Goal: Find specific page/section: Find specific page/section

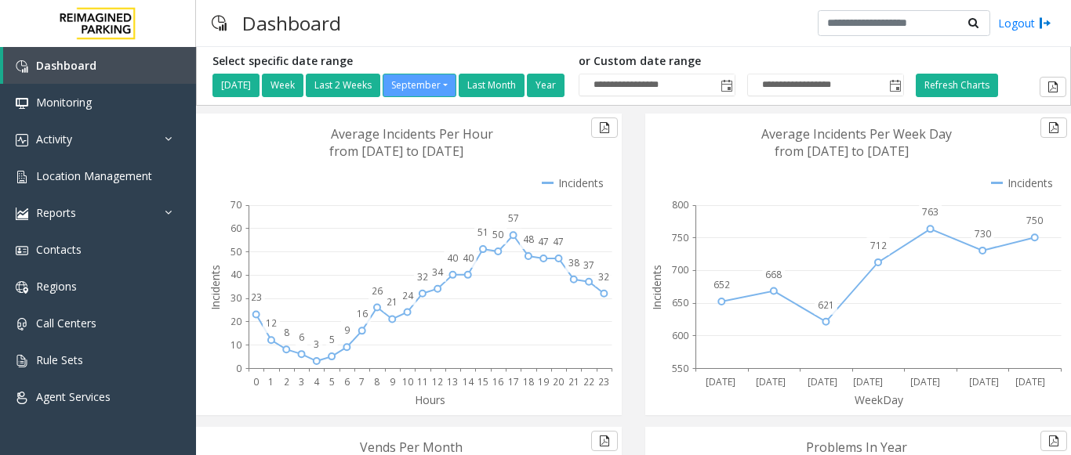
click at [678, 169] on icon at bounding box center [855, 265] width 420 height 302
click at [121, 177] on span "Location Management" at bounding box center [94, 176] width 116 height 15
click at [73, 171] on span "Location Management" at bounding box center [94, 176] width 116 height 15
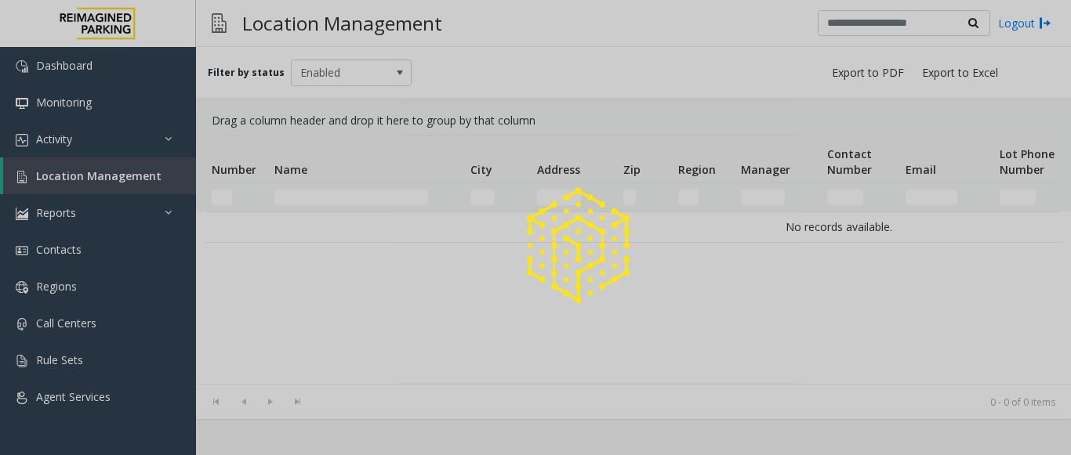
click at [78, 185] on div at bounding box center [535, 227] width 1071 height 455
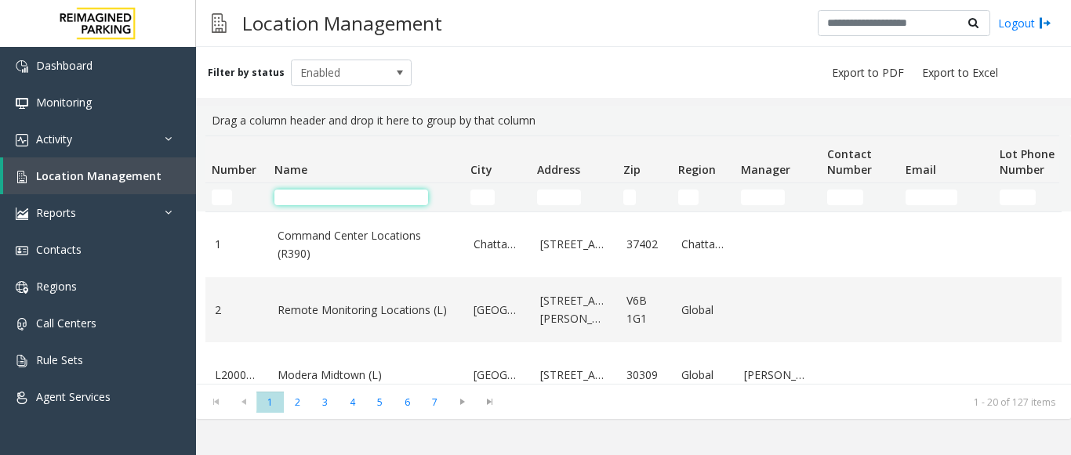
click at [312, 200] on input "Name Filter" at bounding box center [351, 198] width 154 height 16
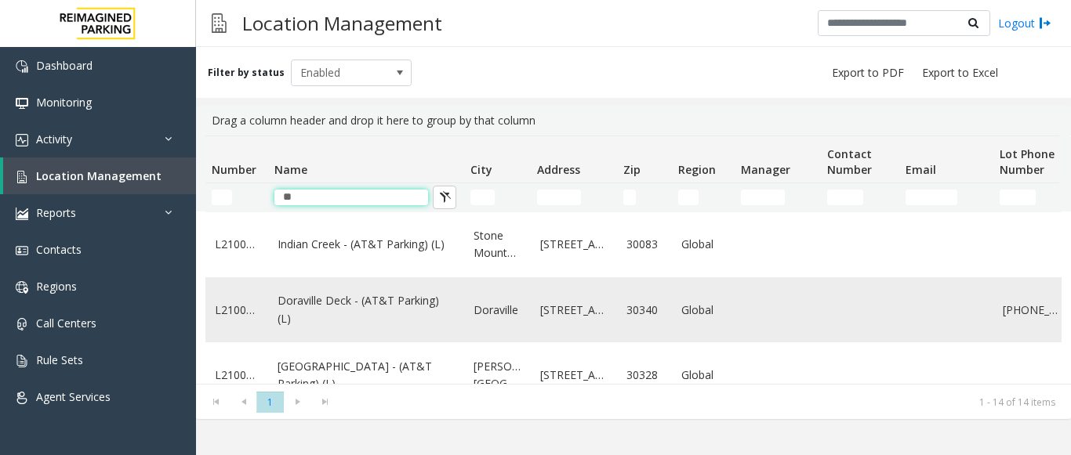
scroll to position [235, 0]
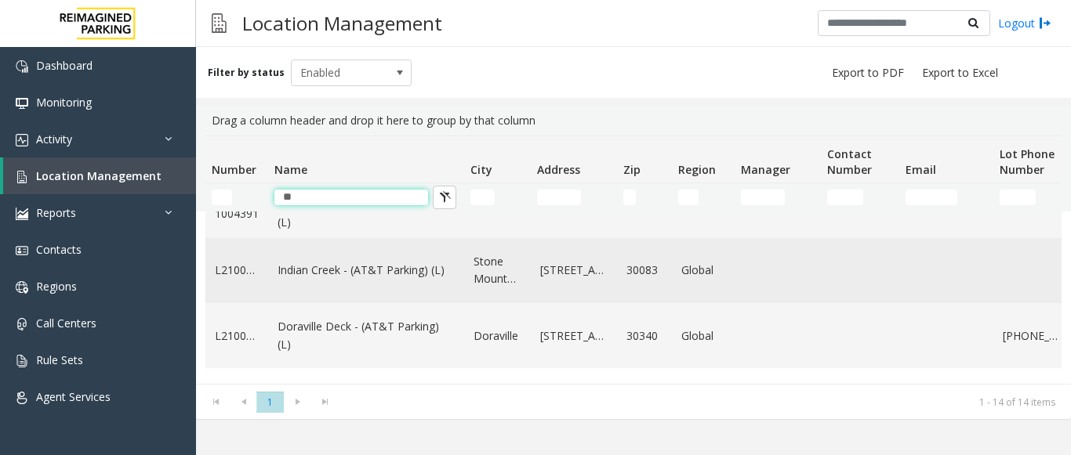
type input "**"
click at [357, 273] on link "Indian Creek - (AT&T Parking) (L)" at bounding box center [365, 270] width 177 height 17
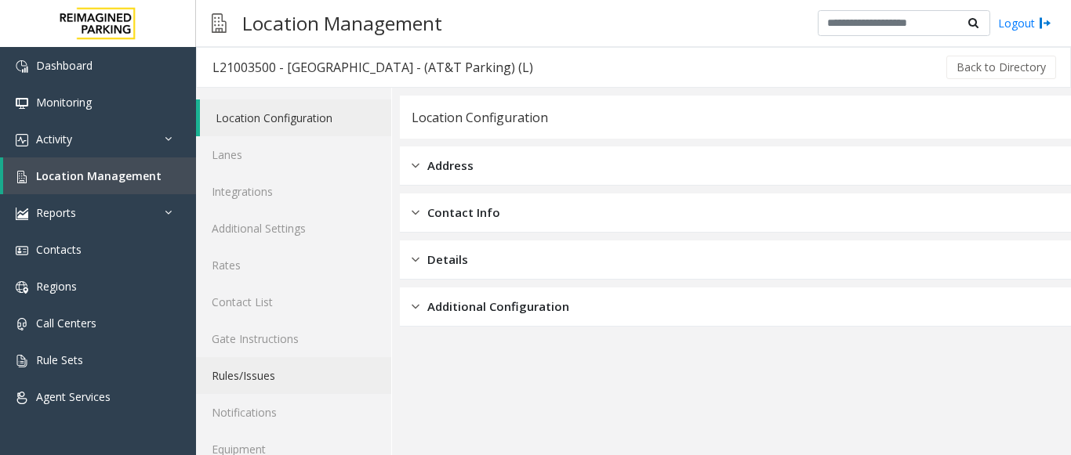
scroll to position [61, 0]
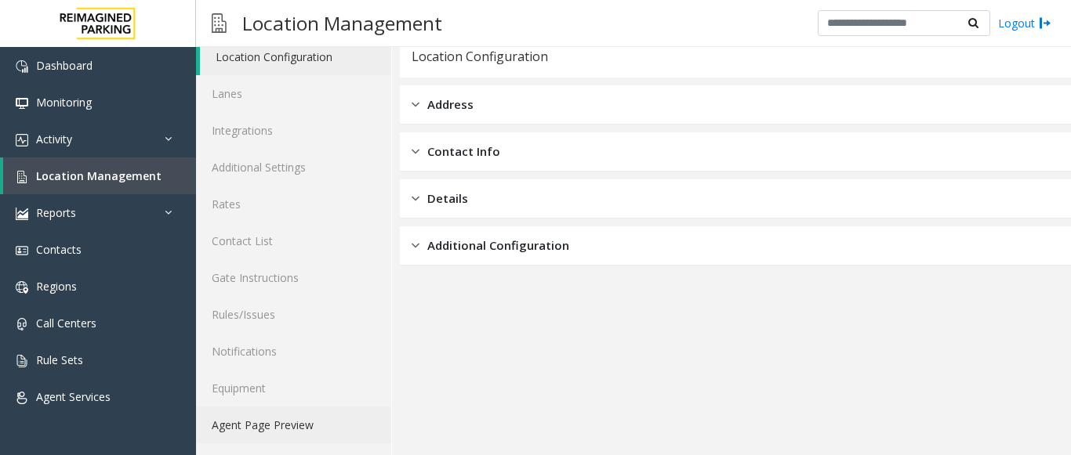
click at [268, 424] on link "Agent Page Preview" at bounding box center [293, 425] width 195 height 37
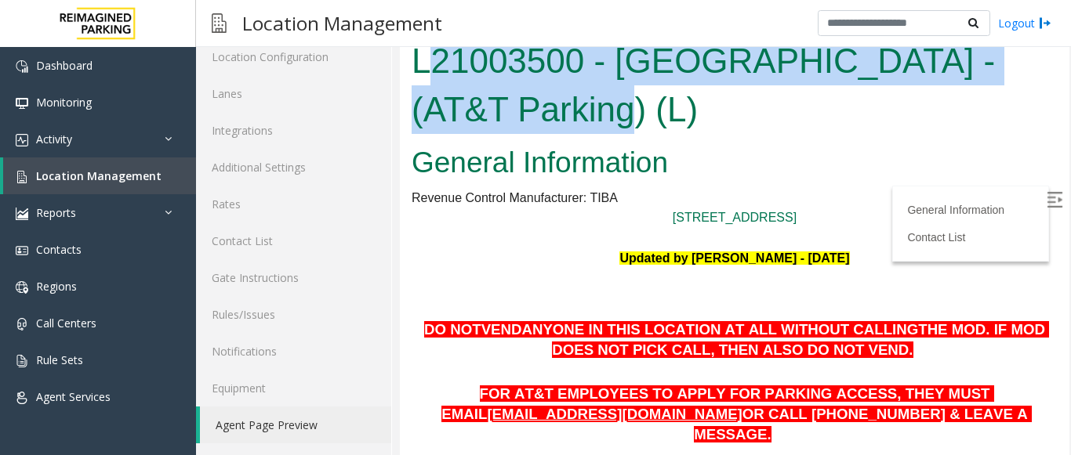
drag, startPoint x: 607, startPoint y: 116, endPoint x: 426, endPoint y: 71, distance: 187.4
click at [426, 71] on h1 "L21003500 - Indian Creek - (AT&T Parking) (L)" at bounding box center [734, 85] width 646 height 96
click at [564, 90] on h1 "L21003500 - Indian Creek - (AT&T Parking) (L)" at bounding box center [734, 85] width 646 height 96
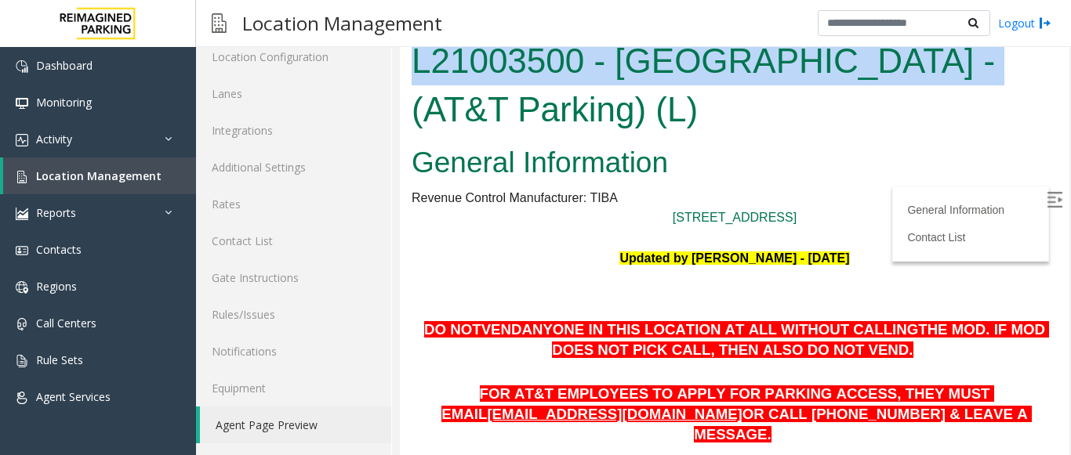
drag, startPoint x: 927, startPoint y: 60, endPoint x: 413, endPoint y: 73, distance: 514.3
click at [413, 73] on h1 "L21003500 - Indian Creek - (AT&T Parking) (L)" at bounding box center [734, 85] width 646 height 96
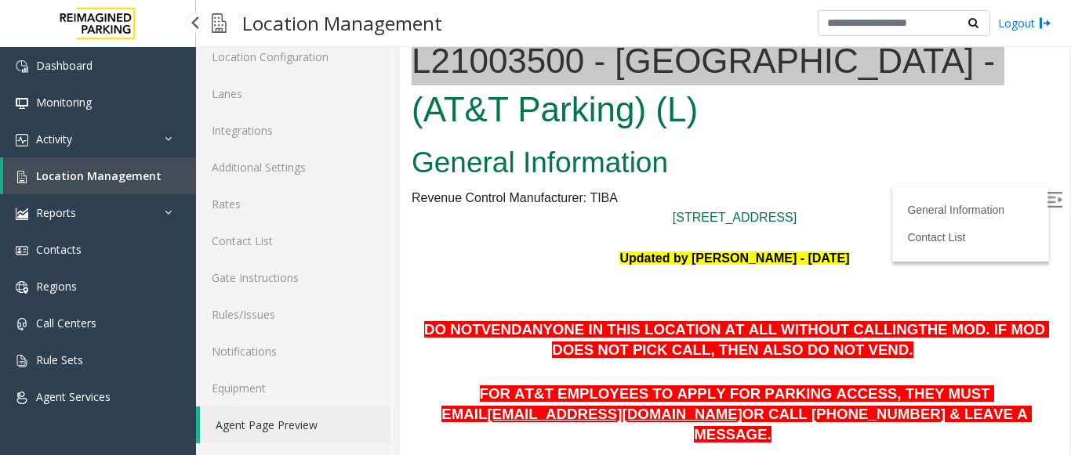
click at [112, 177] on span "Location Management" at bounding box center [98, 176] width 125 height 15
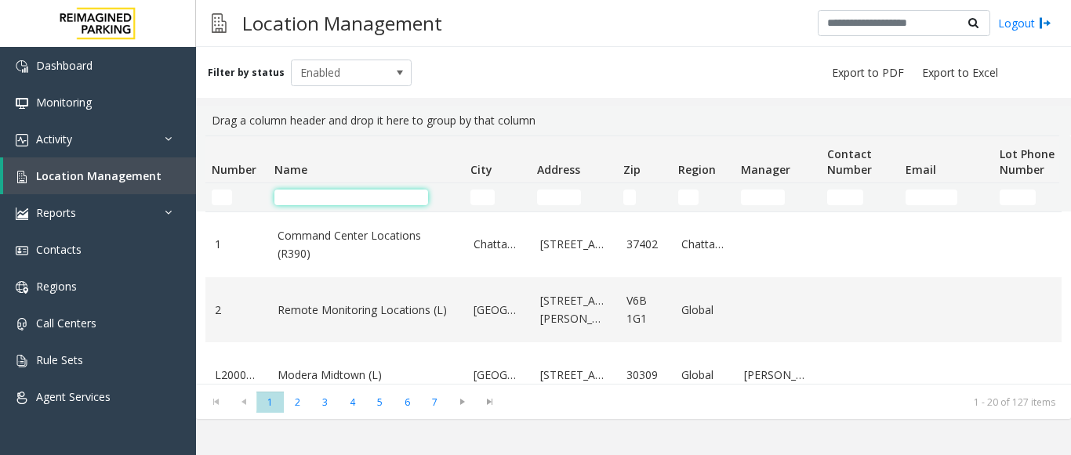
click at [292, 202] on input "Name Filter" at bounding box center [351, 198] width 154 height 16
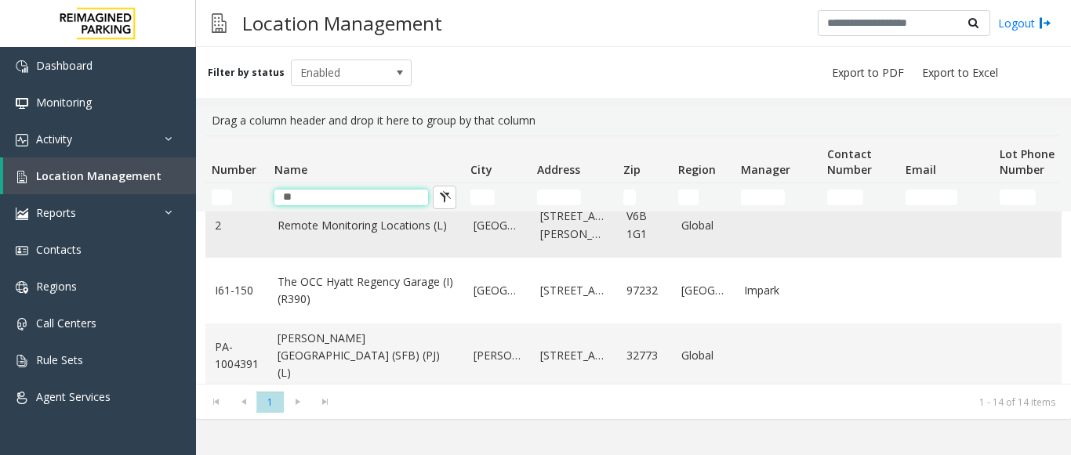
scroll to position [235, 0]
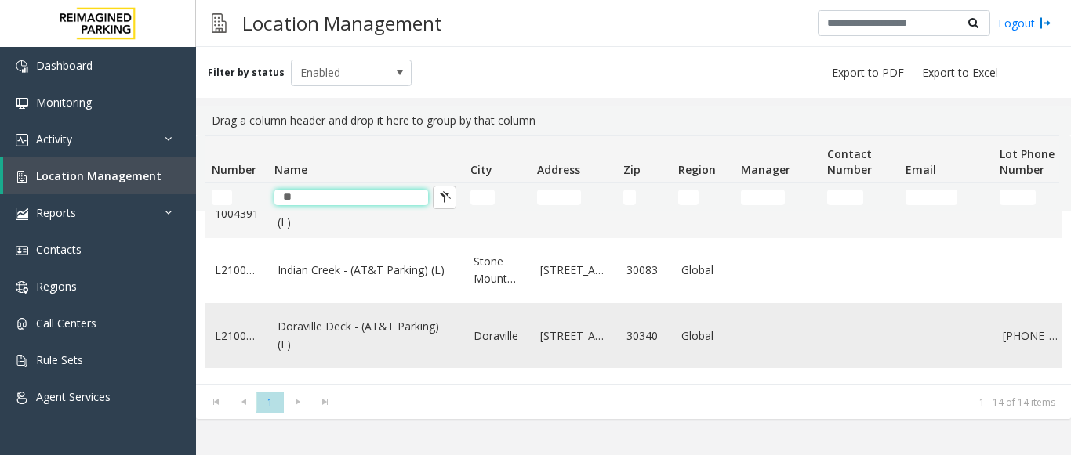
type input "**"
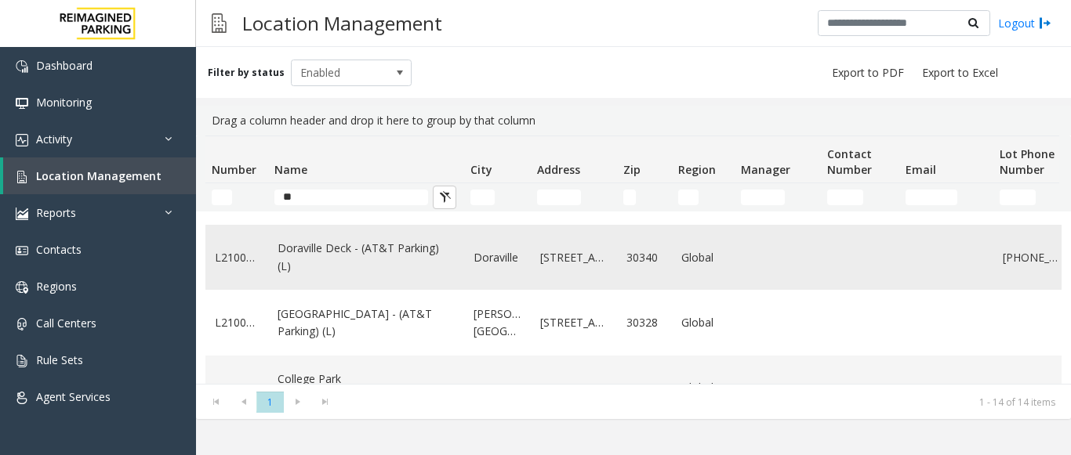
click at [350, 277] on td "Doraville Deck - (AT&T Parking) (L)" at bounding box center [366, 257] width 196 height 65
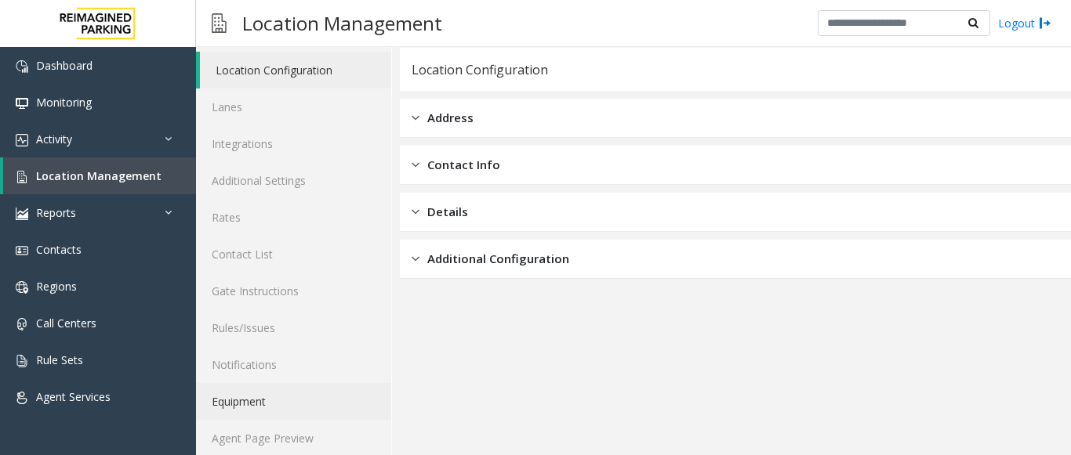
scroll to position [61, 0]
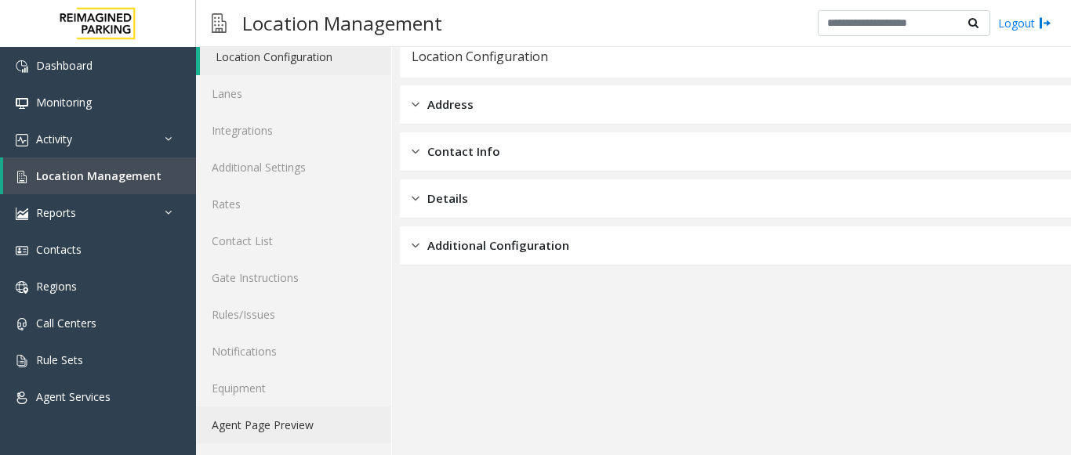
click at [287, 419] on link "Agent Page Preview" at bounding box center [293, 425] width 195 height 37
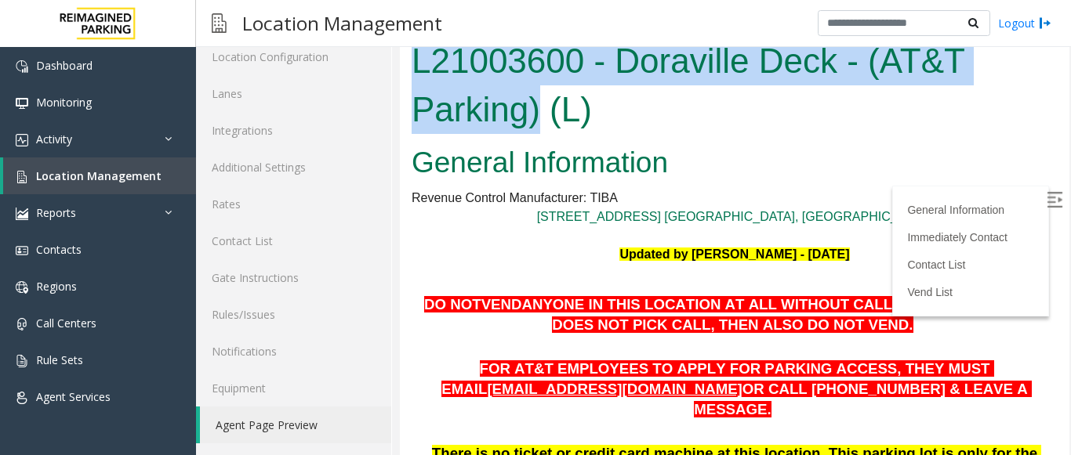
drag, startPoint x: 542, startPoint y: 111, endPoint x: 405, endPoint y: 57, distance: 146.4
click at [405, 57] on div "L21003600 - Doraville Deck - (AT&T Parking) (L)" at bounding box center [734, 86] width 669 height 105
copy h1 "L21003600 - Doraville Deck - (AT&T Parking)"
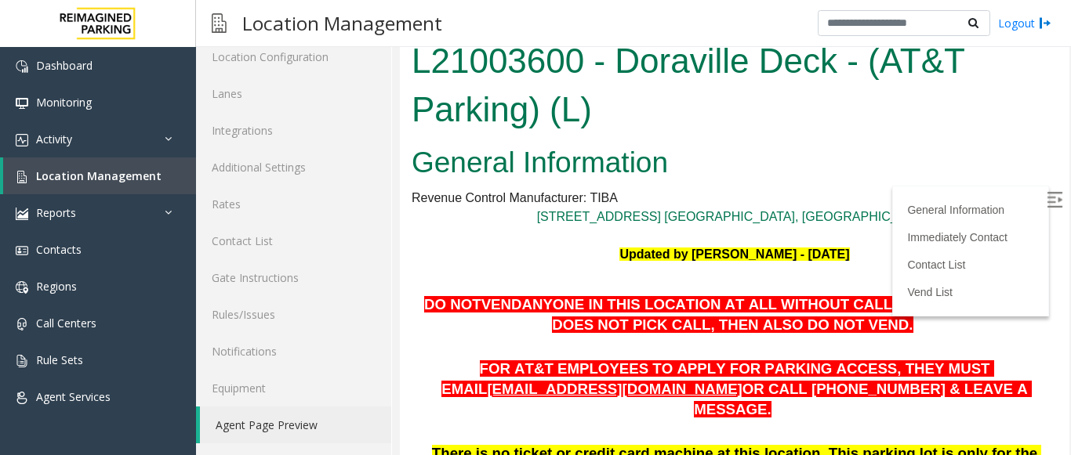
click at [764, 111] on h1 "L21003600 - Doraville Deck - (AT&T Parking) (L)" at bounding box center [734, 85] width 646 height 96
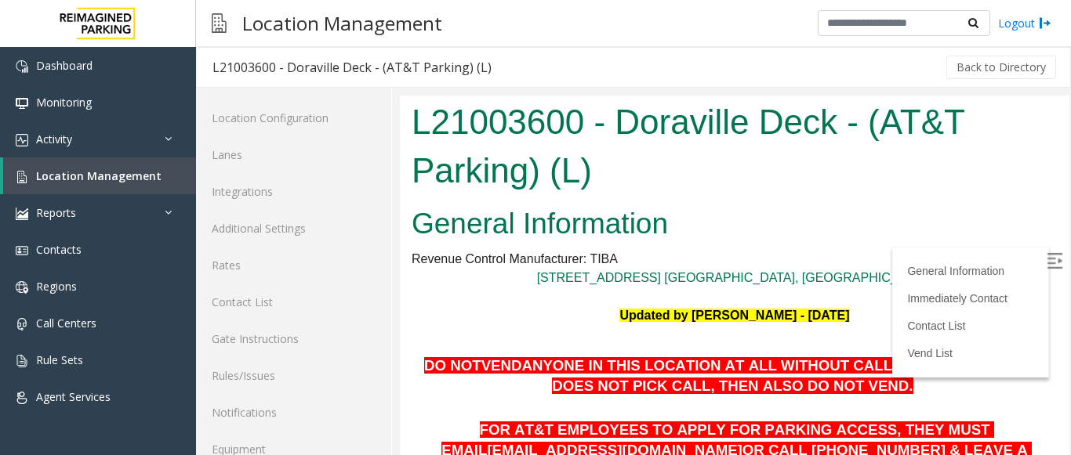
scroll to position [61, 0]
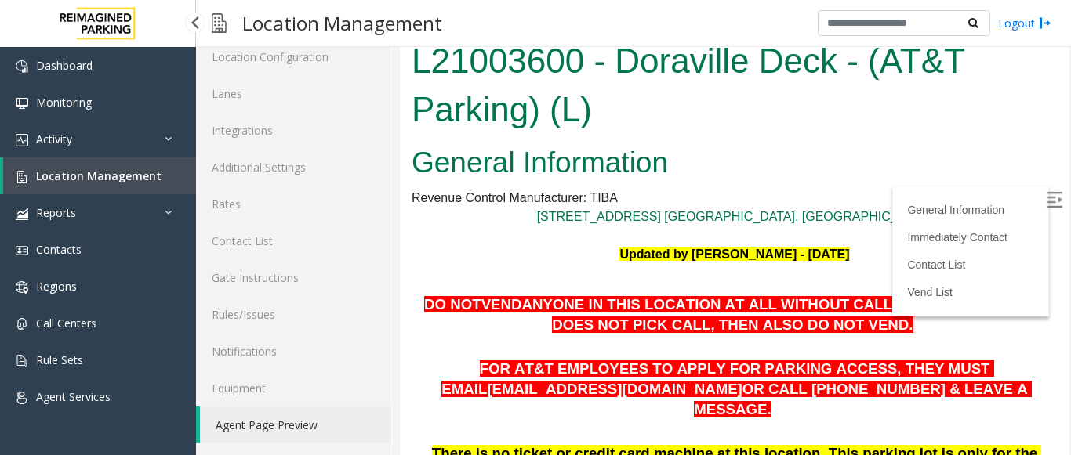
click at [77, 165] on link "Location Management" at bounding box center [99, 176] width 193 height 37
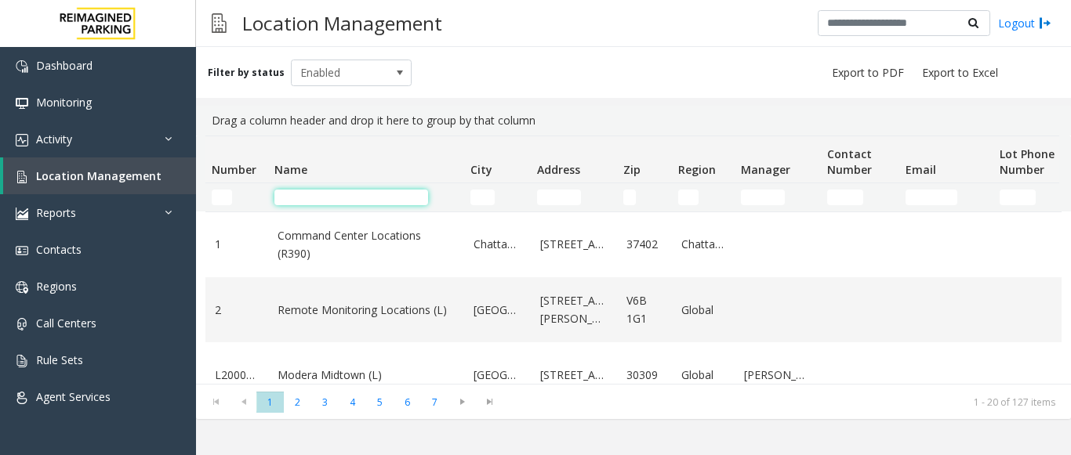
click at [300, 202] on input "Name Filter" at bounding box center [351, 198] width 154 height 16
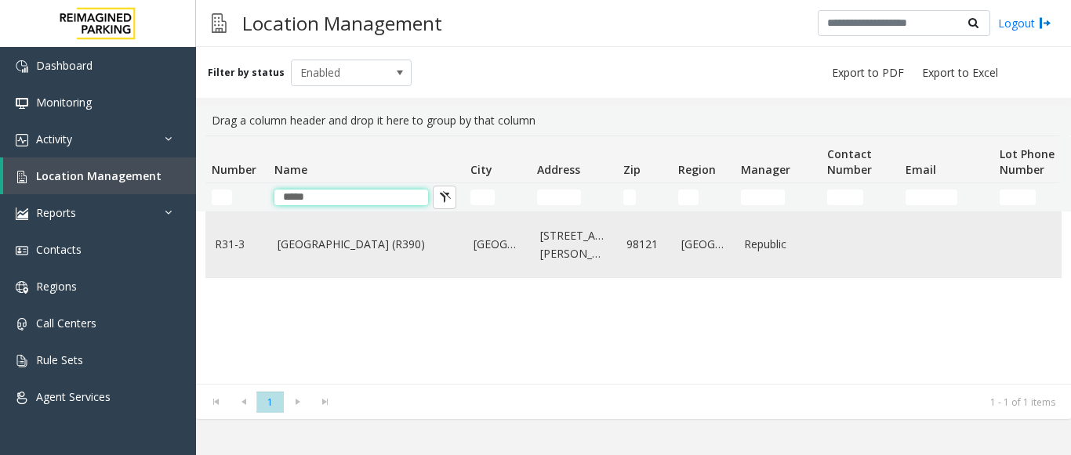
type input "****"
click at [310, 241] on link "Bell Street Garage (R390)" at bounding box center [365, 244] width 177 height 17
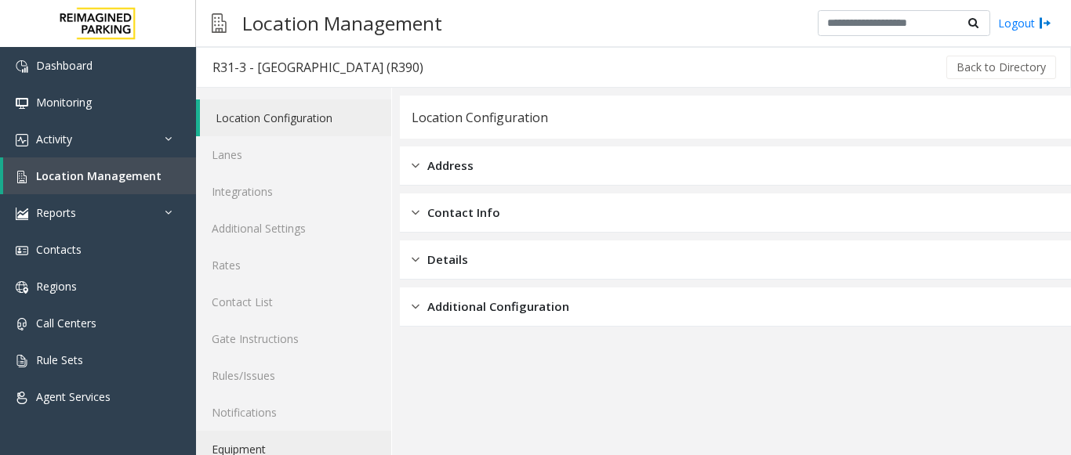
scroll to position [61, 0]
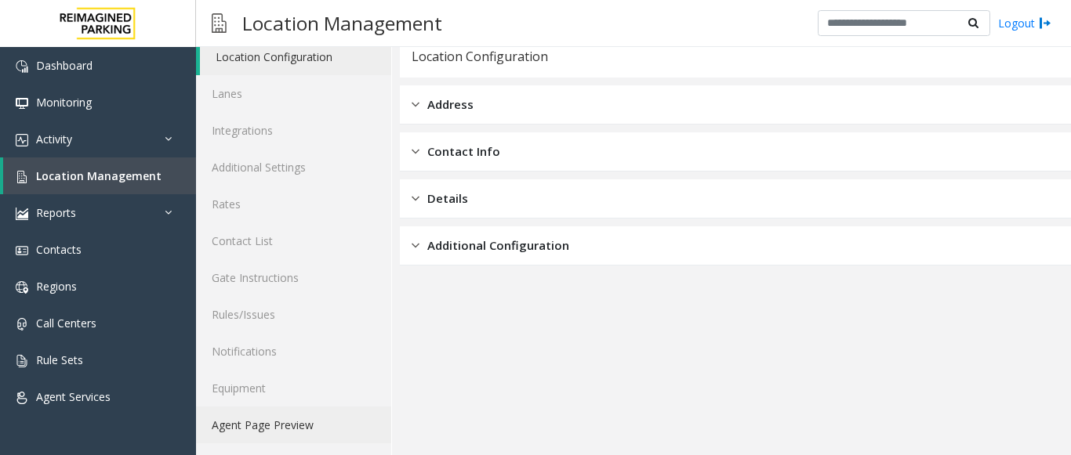
click at [269, 427] on link "Agent Page Preview" at bounding box center [293, 425] width 195 height 37
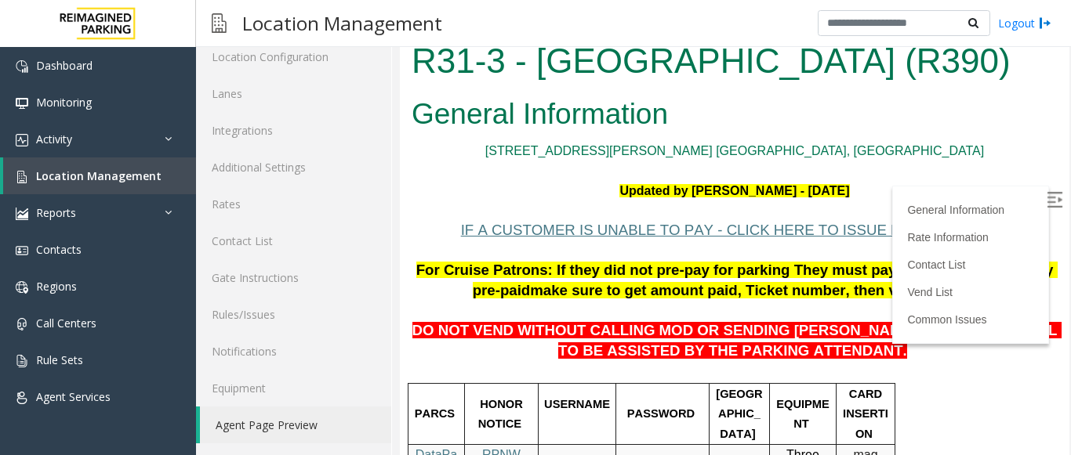
click at [1046, 202] on img at bounding box center [1054, 200] width 16 height 16
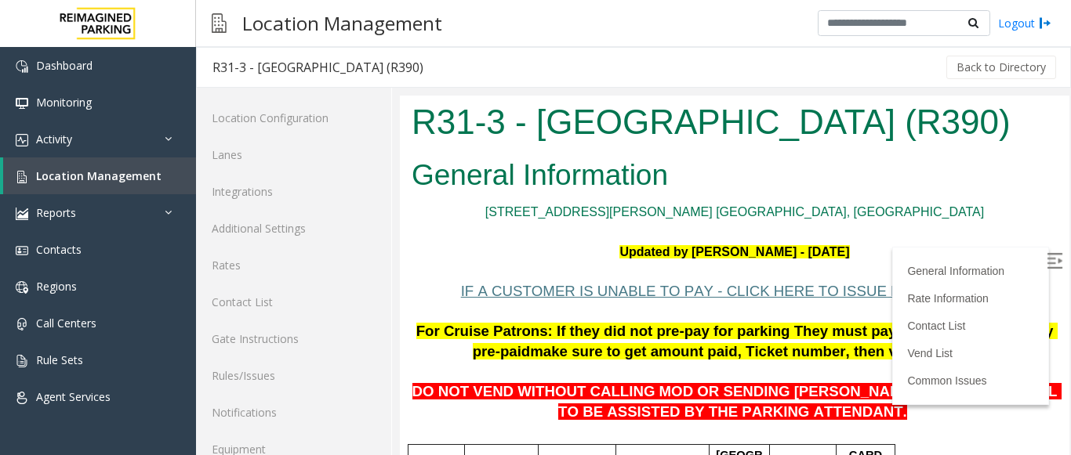
drag, startPoint x: 945, startPoint y: 125, endPoint x: 835, endPoint y: 172, distance: 120.1
click at [435, 96] on html "R31-3 - Bell Street Garage (R390) General Information 2323 Elliott Ave. Seattle…" at bounding box center [734, 306] width 669 height 421
copy h1 "R31-3 - [GEOGRAPHIC_DATA] (R390)"
click at [148, 179] on span "Location Management" at bounding box center [98, 176] width 125 height 15
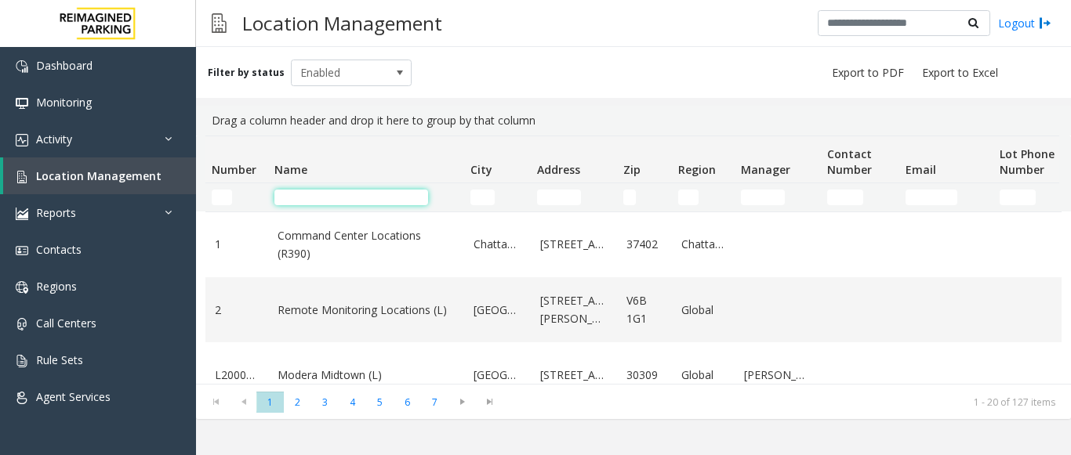
click at [314, 198] on input "Name Filter" at bounding box center [351, 198] width 154 height 16
type input "******"
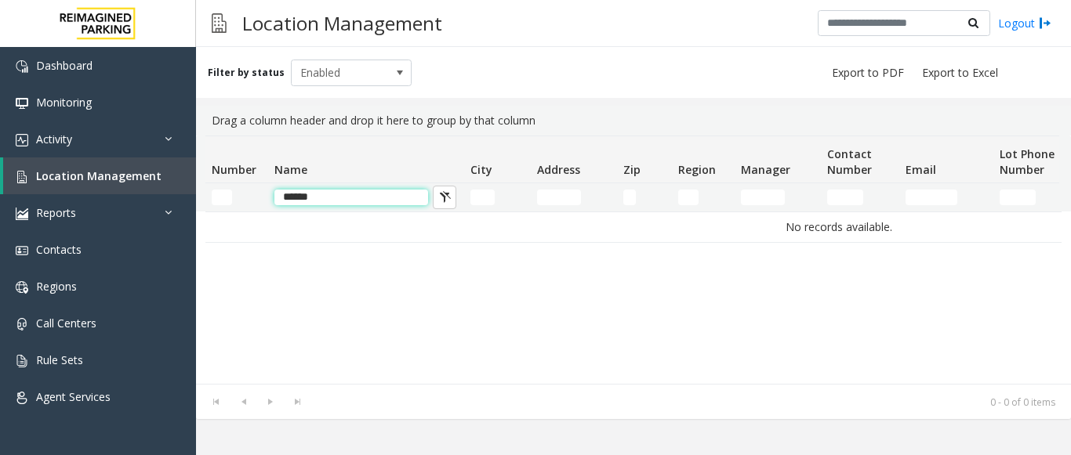
drag, startPoint x: 341, startPoint y: 199, endPoint x: 281, endPoint y: 203, distance: 60.5
click at [281, 203] on input "******" at bounding box center [351, 198] width 154 height 16
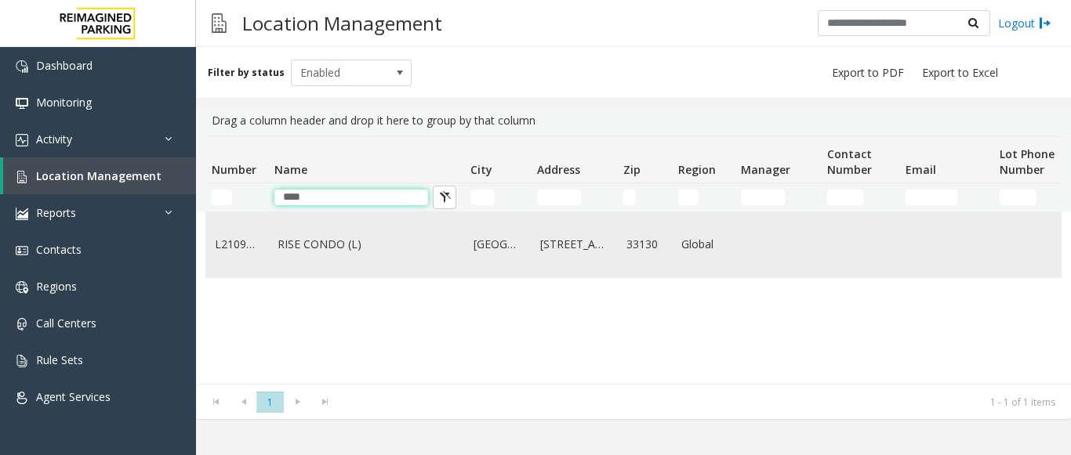
type input "****"
click at [303, 238] on link "RISE CONDO (L)" at bounding box center [365, 244] width 177 height 17
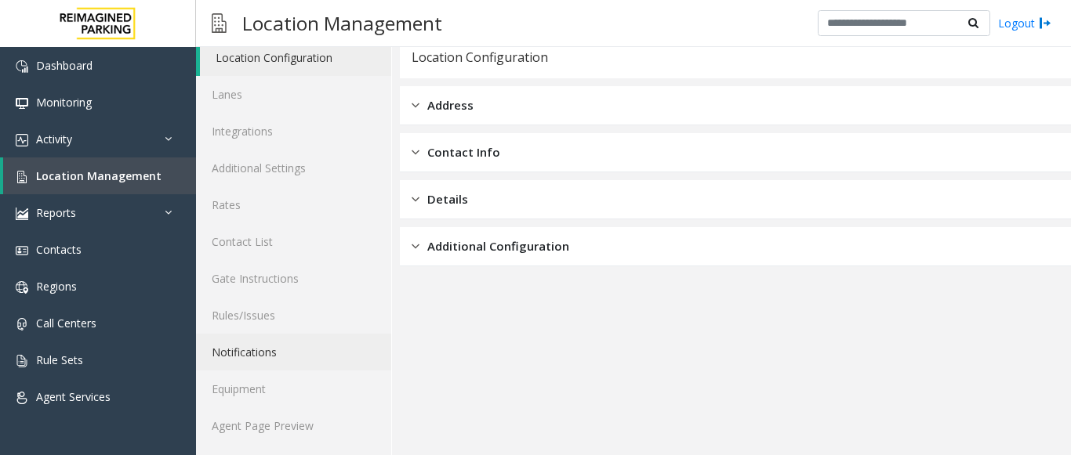
scroll to position [61, 0]
click at [281, 419] on link "Agent Page Preview" at bounding box center [293, 425] width 195 height 37
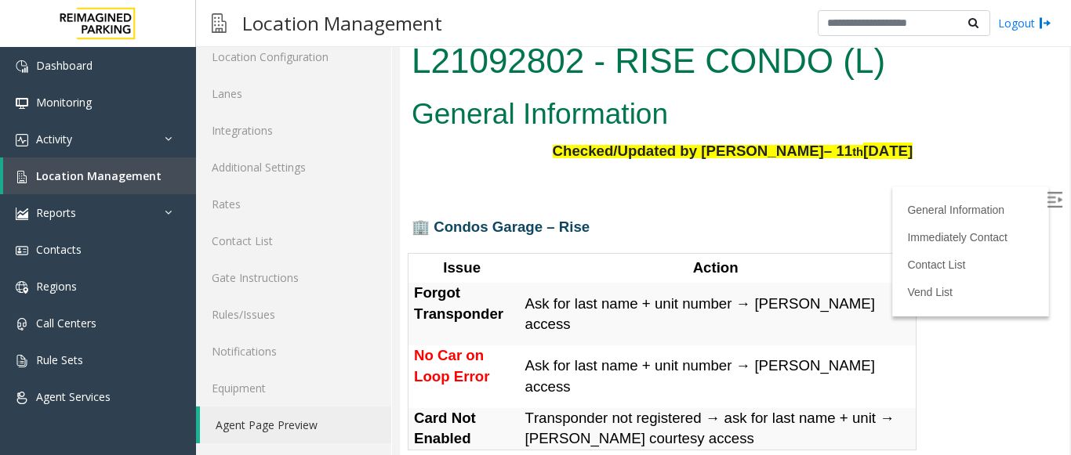
click at [1046, 201] on img at bounding box center [1054, 200] width 16 height 16
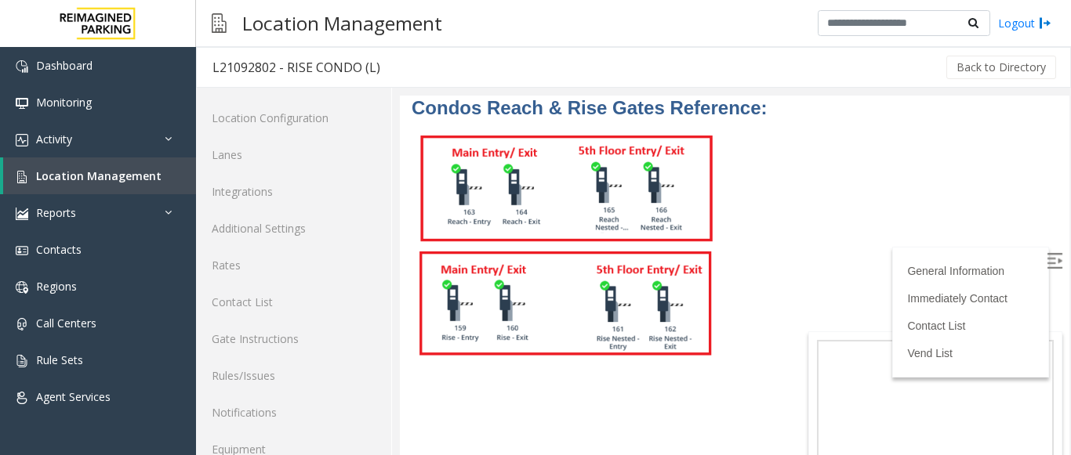
scroll to position [357, 0]
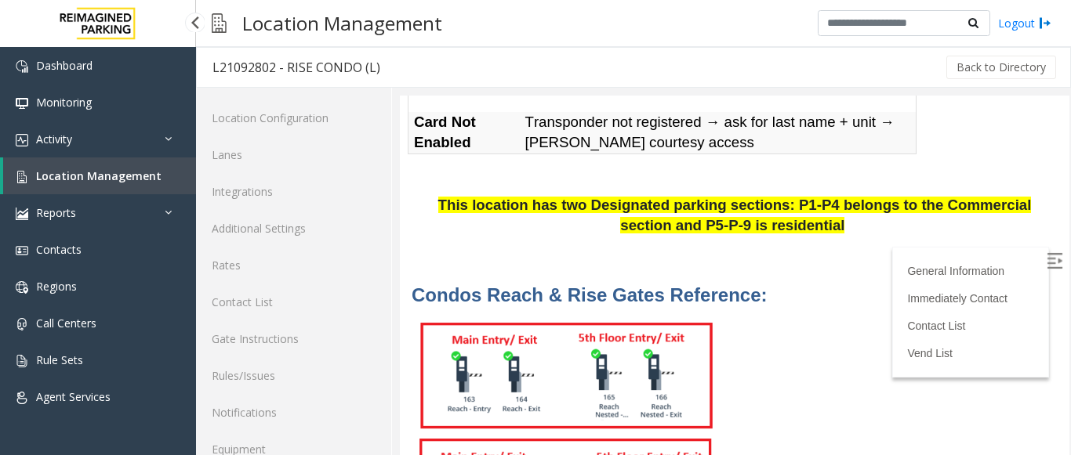
click at [155, 167] on link "Location Management" at bounding box center [99, 176] width 193 height 37
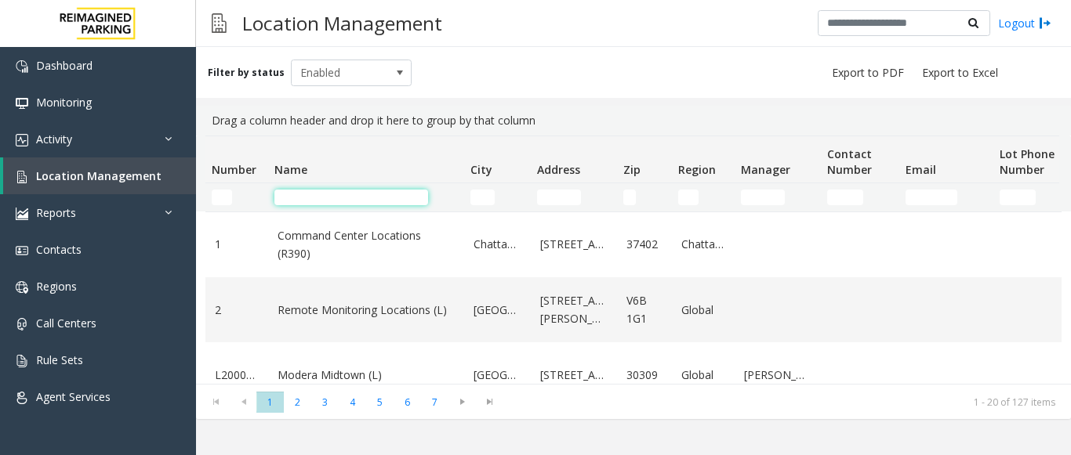
click at [359, 190] on input "Name Filter" at bounding box center [351, 198] width 154 height 16
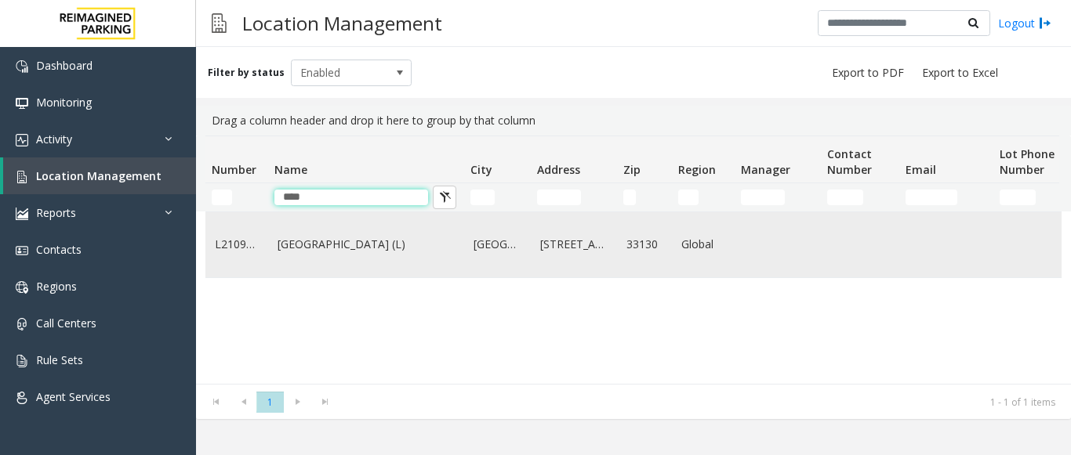
type input "****"
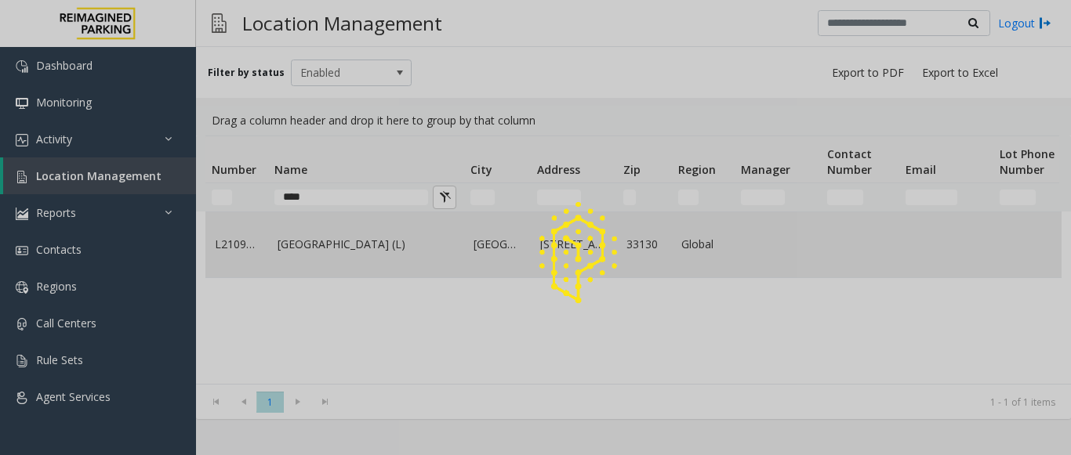
click at [345, 241] on div at bounding box center [535, 227] width 1071 height 455
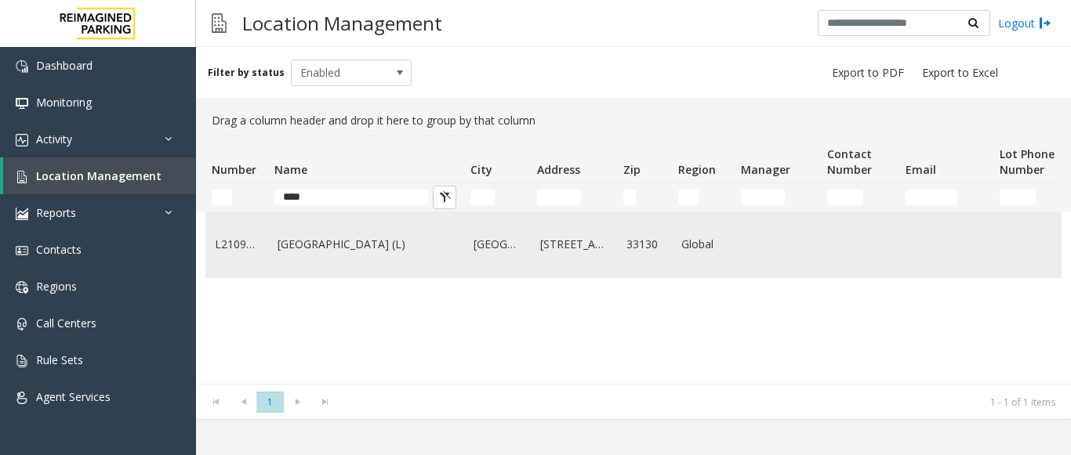
click at [334, 243] on link "[GEOGRAPHIC_DATA] (L)" at bounding box center [365, 244] width 177 height 17
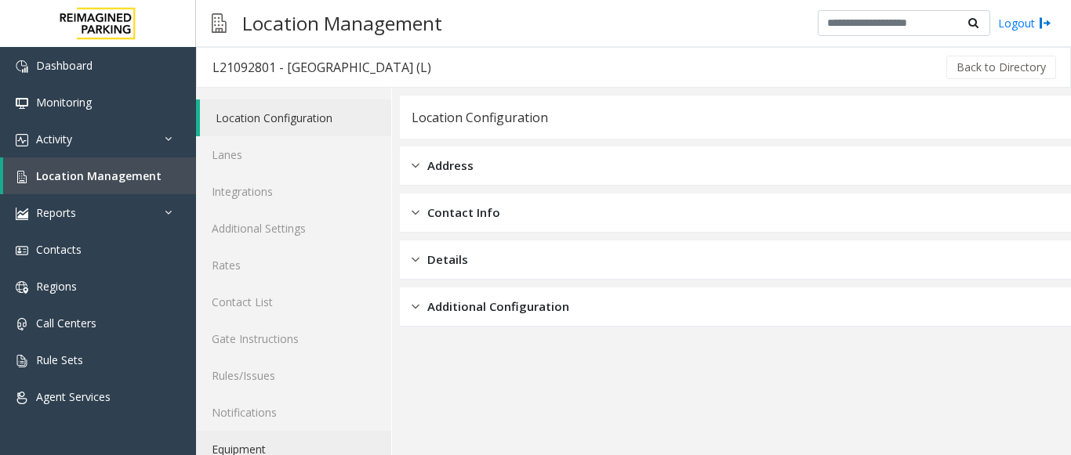
scroll to position [61, 0]
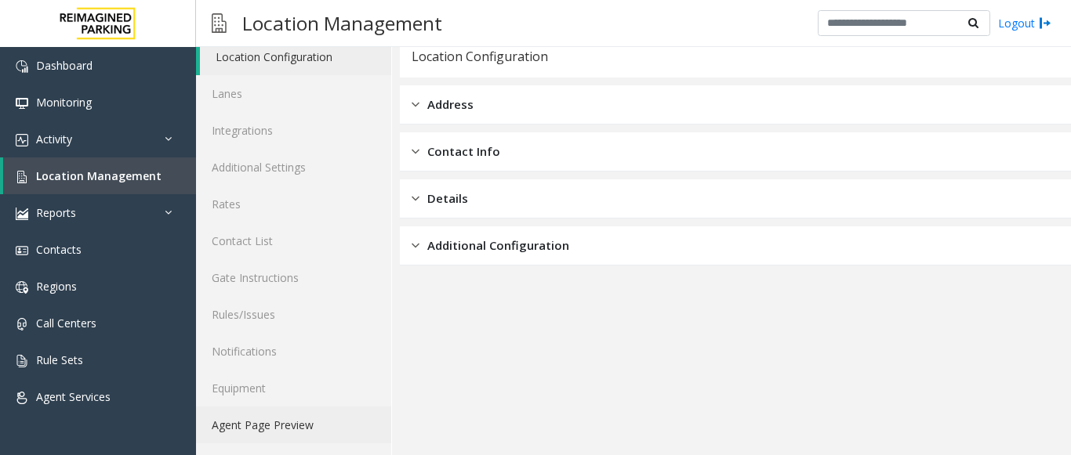
click at [289, 418] on link "Agent Page Preview" at bounding box center [293, 425] width 195 height 37
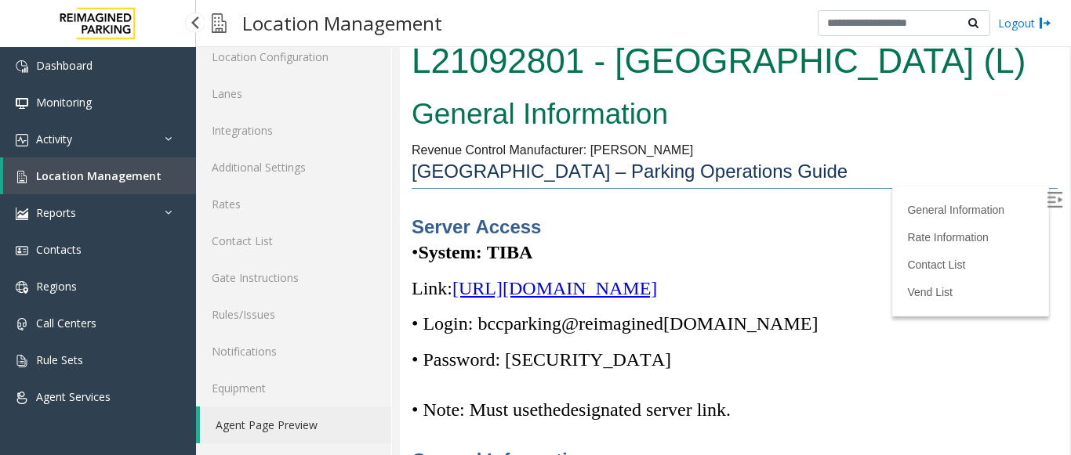
click at [85, 179] on span "Location Management" at bounding box center [98, 176] width 125 height 15
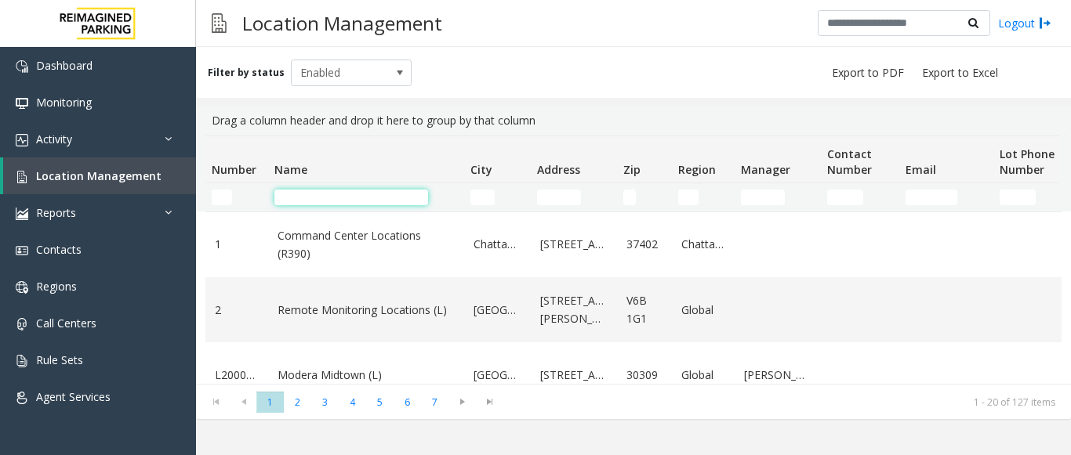
click at [301, 193] on input "Name Filter" at bounding box center [351, 198] width 154 height 16
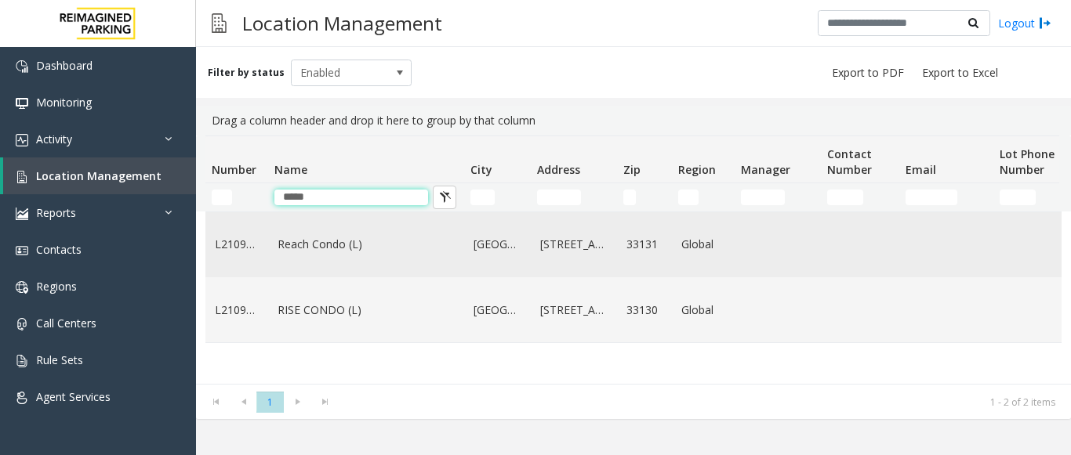
type input "*****"
click at [318, 257] on td "Reach Condo (L)" at bounding box center [366, 244] width 196 height 65
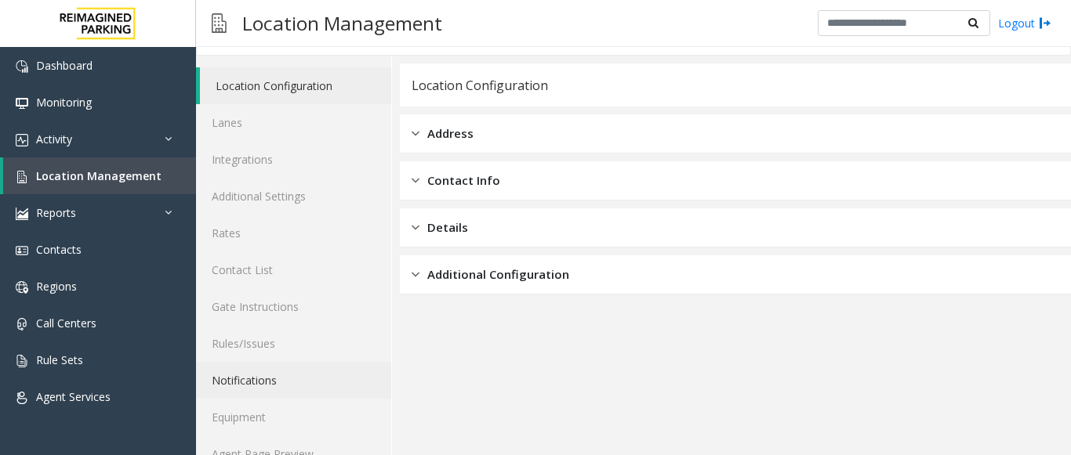
scroll to position [61, 0]
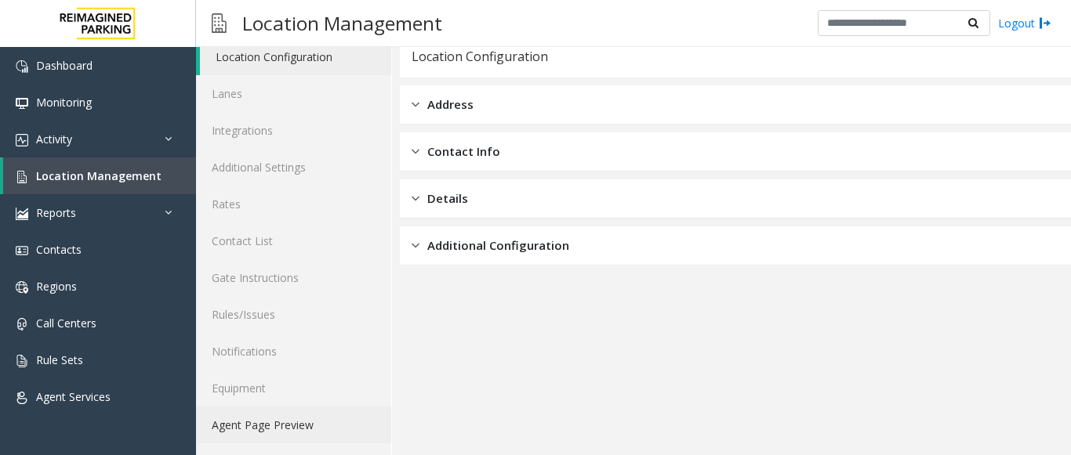
click at [274, 427] on link "Agent Page Preview" at bounding box center [293, 425] width 195 height 37
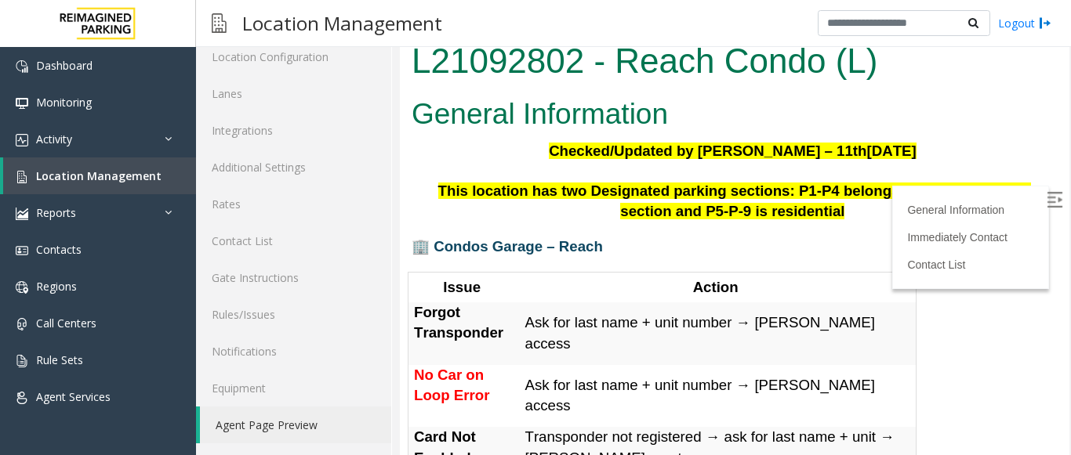
click at [1046, 197] on img at bounding box center [1054, 200] width 16 height 16
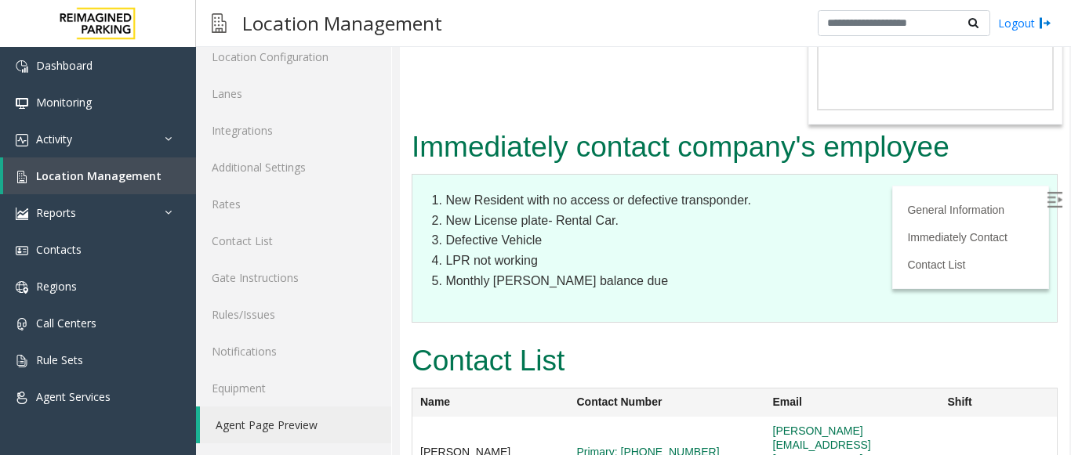
scroll to position [881, 0]
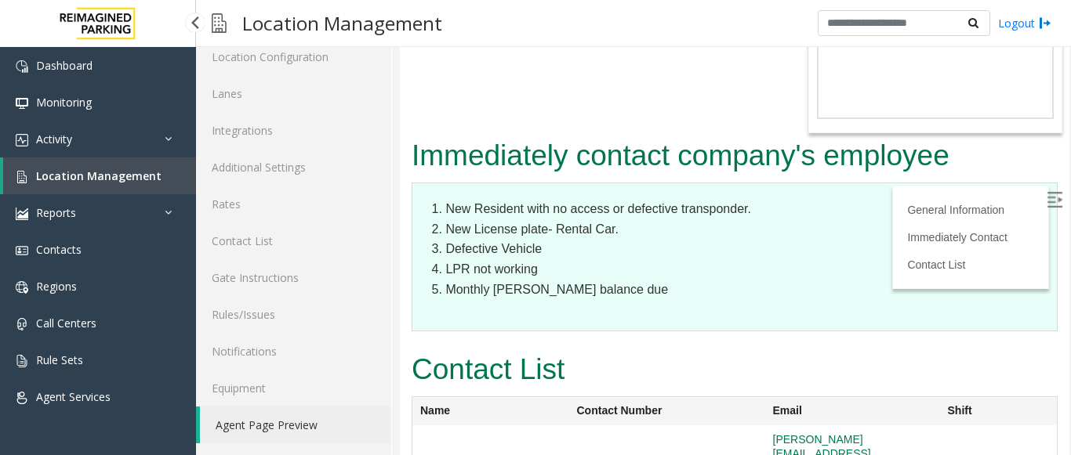
click at [94, 164] on link "Location Management" at bounding box center [99, 176] width 193 height 37
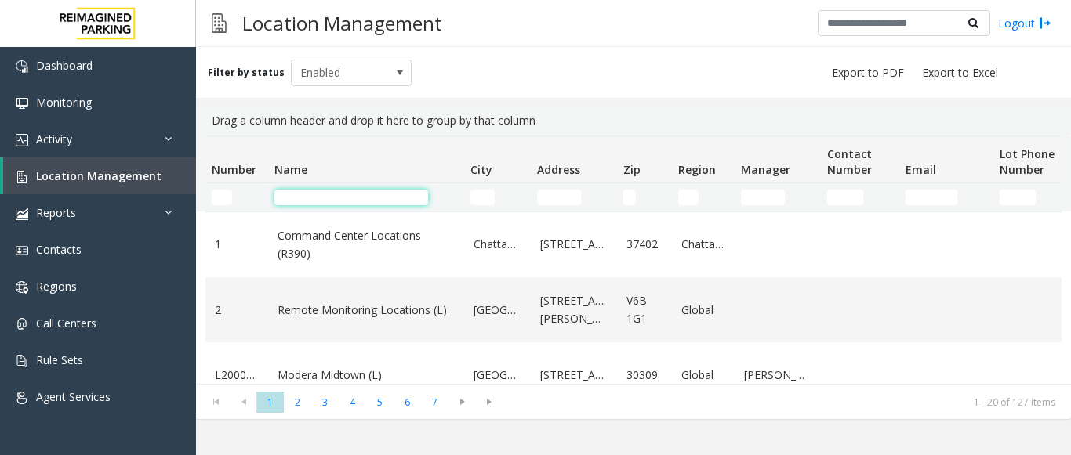
click at [307, 195] on input "Name Filter" at bounding box center [351, 198] width 154 height 16
type input "*"
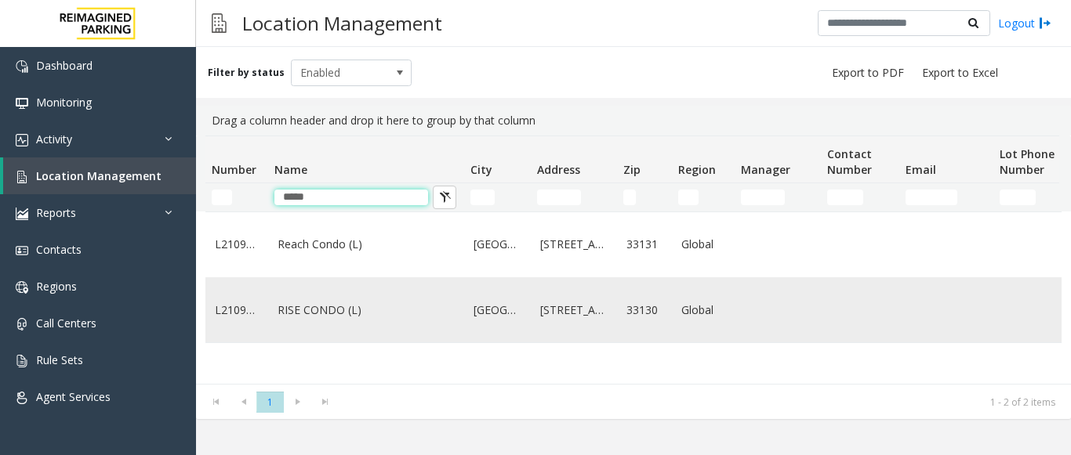
type input "*****"
click at [334, 313] on link "RISE CONDO (L)" at bounding box center [365, 310] width 177 height 17
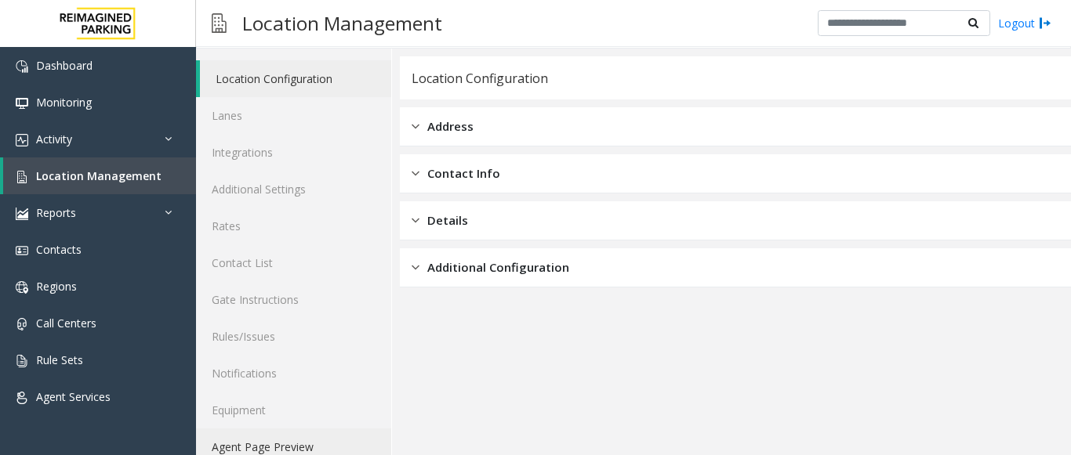
scroll to position [61, 0]
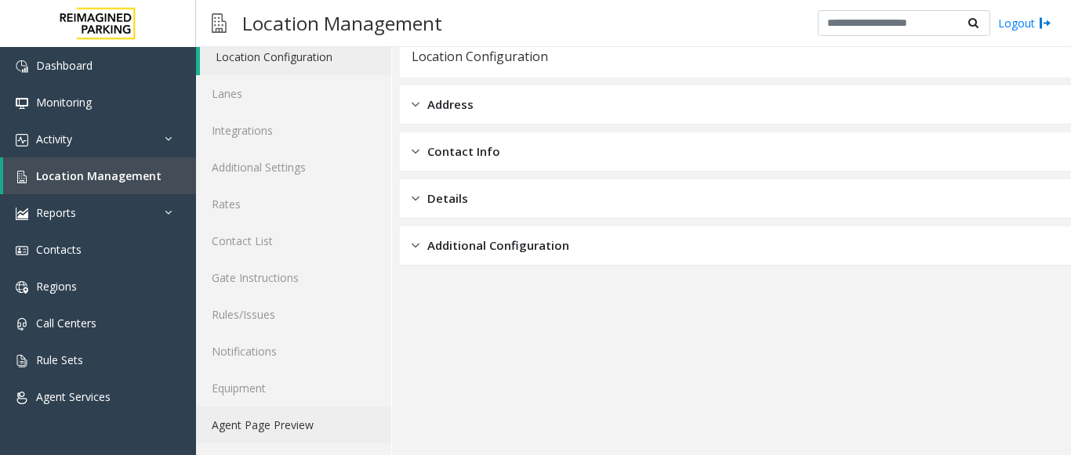
click at [263, 424] on link "Agent Page Preview" at bounding box center [293, 425] width 195 height 37
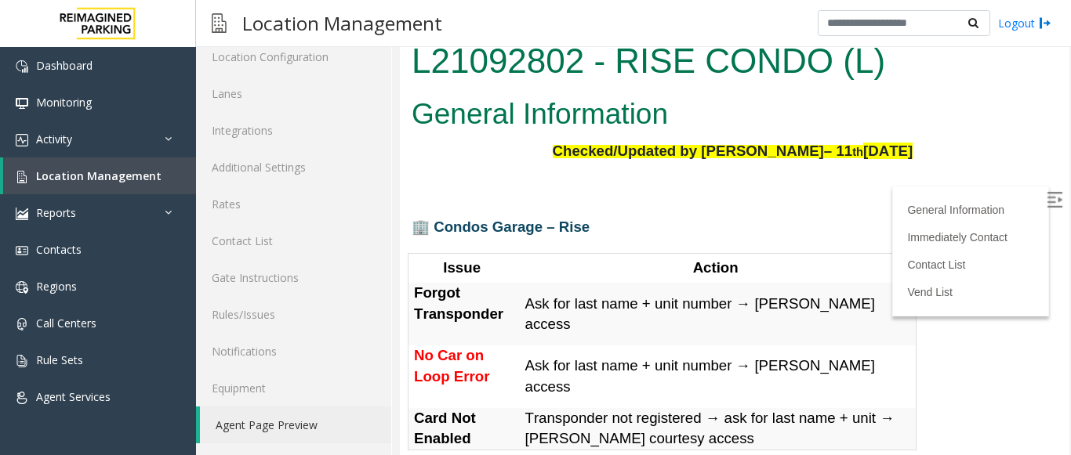
click at [1044, 197] on label at bounding box center [1056, 202] width 24 height 24
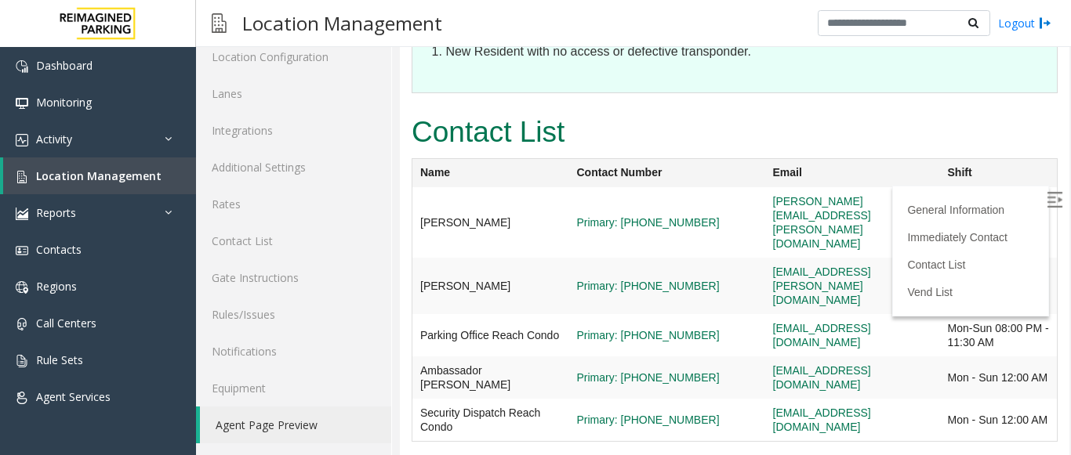
scroll to position [1298, 0]
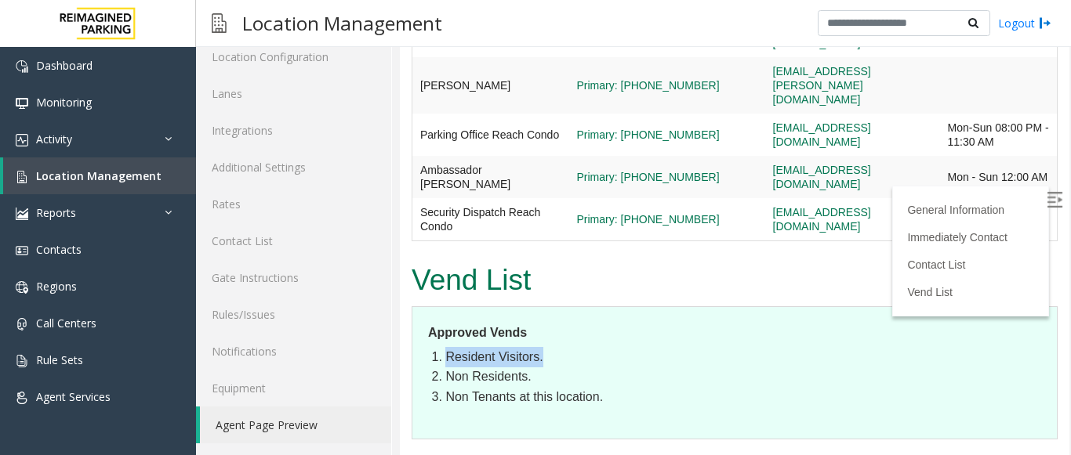
drag, startPoint x: 447, startPoint y: 277, endPoint x: 540, endPoint y: 276, distance: 93.3
click at [540, 347] on li "Resident Visitors." at bounding box center [743, 357] width 596 height 20
drag, startPoint x: 442, startPoint y: 299, endPoint x: 547, endPoint y: 301, distance: 105.0
click at [547, 367] on li "Non Residents." at bounding box center [743, 377] width 596 height 20
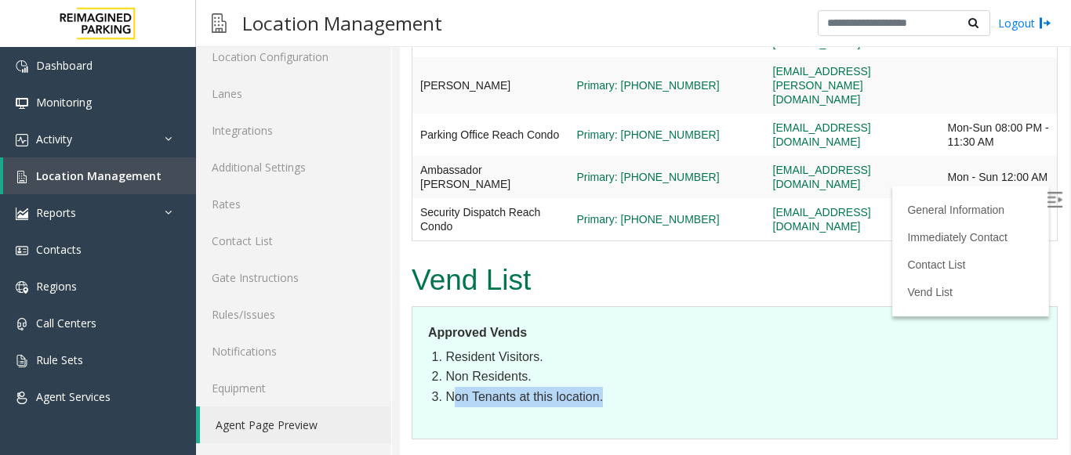
drag, startPoint x: 455, startPoint y: 316, endPoint x: 619, endPoint y: 313, distance: 163.8
click at [619, 387] on li "Non Tenants at this location." at bounding box center [743, 397] width 596 height 20
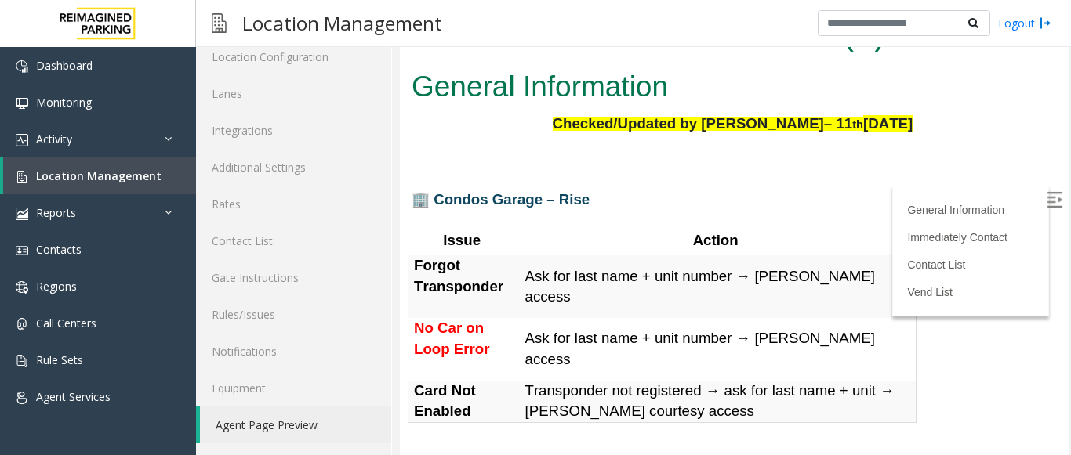
scroll to position [0, 0]
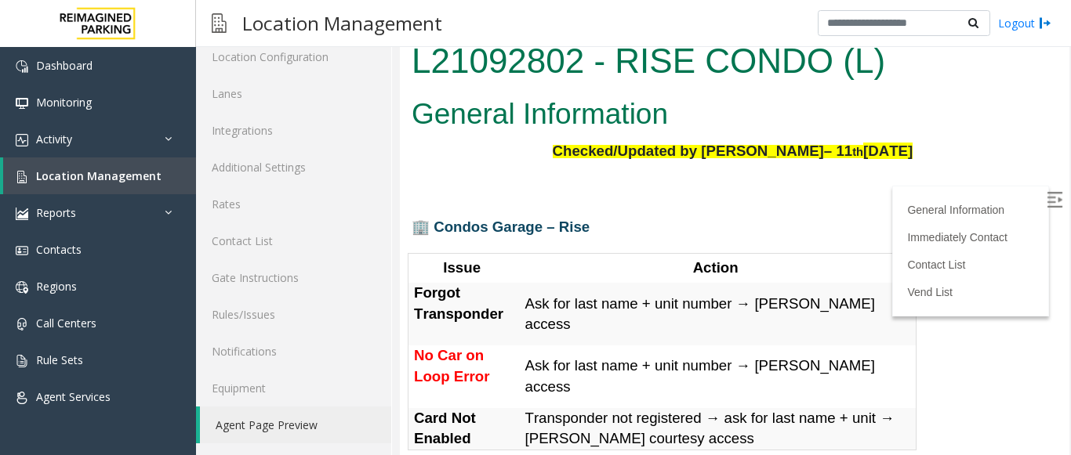
click at [276, 433] on link "Agent Page Preview" at bounding box center [295, 425] width 191 height 37
click at [86, 190] on link "Location Management" at bounding box center [99, 176] width 193 height 37
